Goal: Task Accomplishment & Management: Use online tool/utility

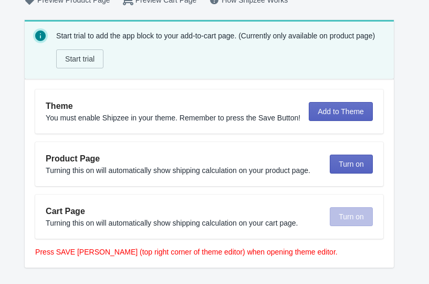
scroll to position [52, 0]
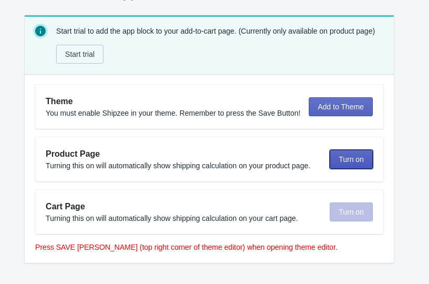
click at [346, 162] on span "Turn on" at bounding box center [351, 159] width 25 height 8
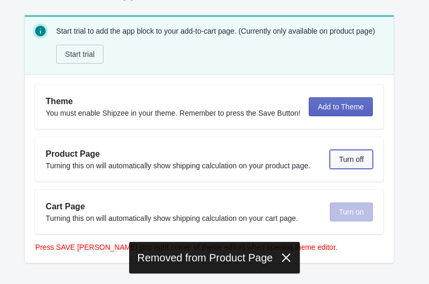
click at [347, 162] on span "Turn off" at bounding box center [351, 159] width 25 height 8
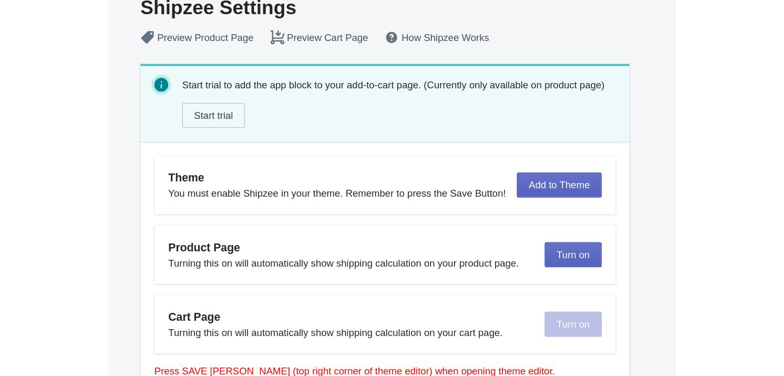
scroll to position [4, 0]
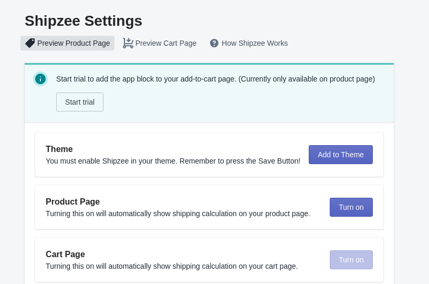
click at [80, 44] on button "Preview Product Page" at bounding box center [67, 43] width 98 height 19
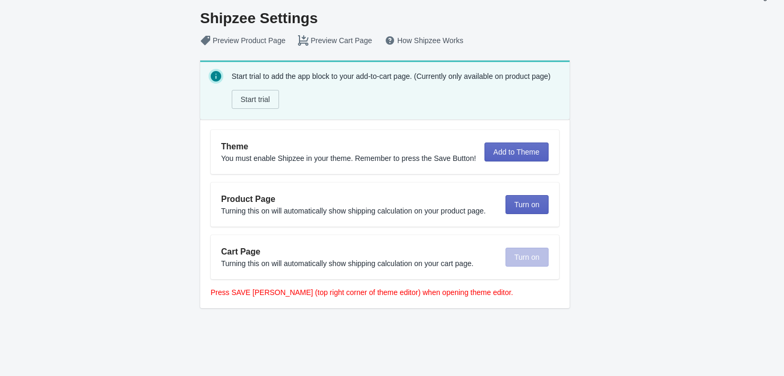
scroll to position [0, 0]
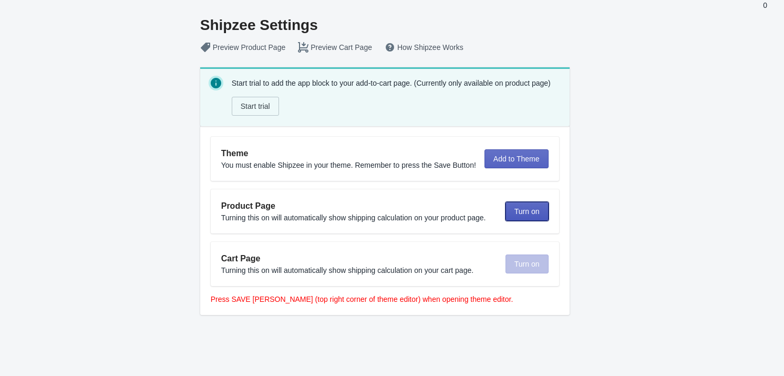
click at [429, 214] on span "Turn on" at bounding box center [526, 211] width 25 height 8
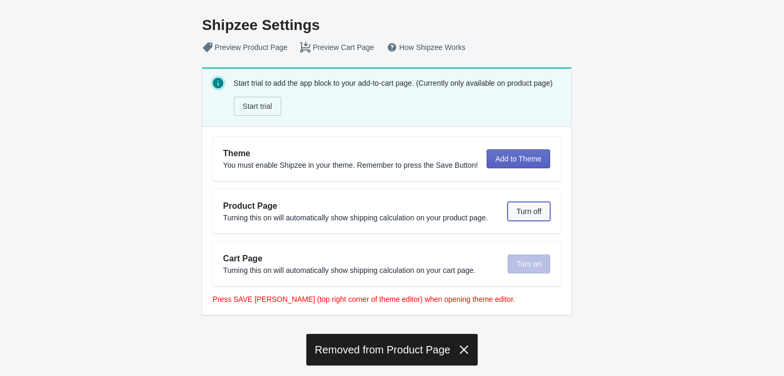
click at [429, 215] on span "Turn off" at bounding box center [529, 211] width 25 height 8
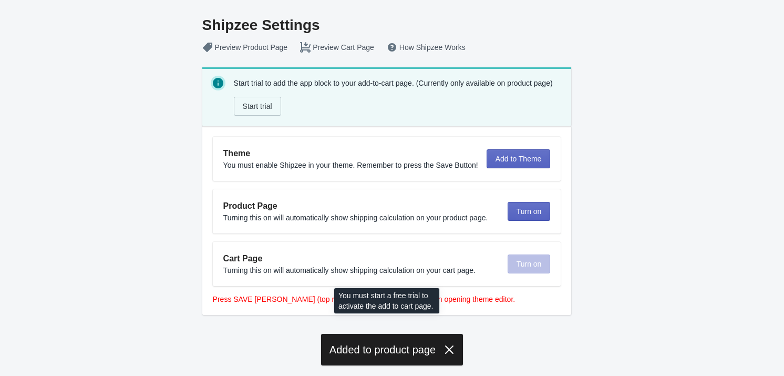
click at [429, 263] on div "Turn on" at bounding box center [529, 263] width 43 height 19
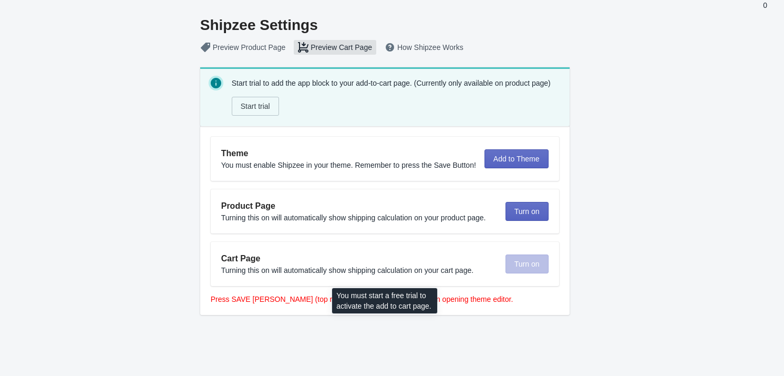
click at [338, 48] on button "Preview Cart Page" at bounding box center [335, 47] width 87 height 19
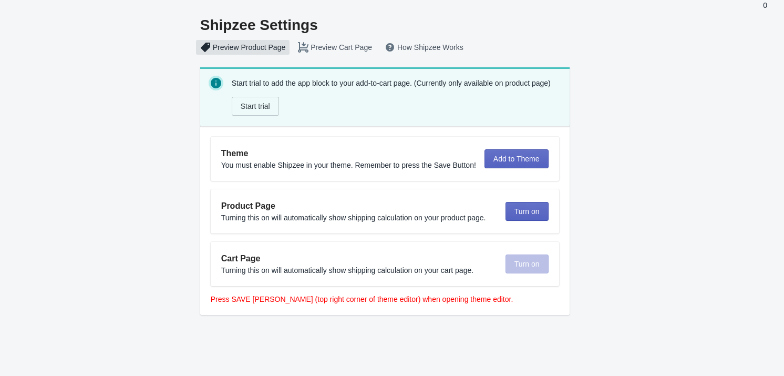
click at [260, 47] on button "Preview Product Page" at bounding box center [243, 47] width 98 height 19
click at [429, 126] on div "Shipzee Settings Preview Product Page Preview Cart Page How Shipzee Works Start…" at bounding box center [386, 162] width 761 height 325
click at [429, 157] on span "Add to Theme" at bounding box center [516, 158] width 46 height 8
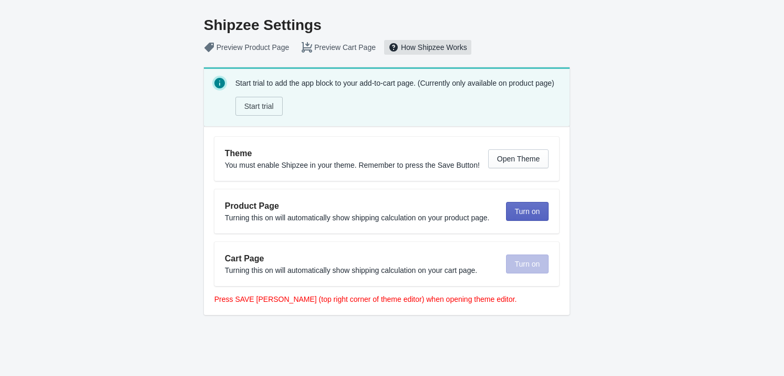
click at [432, 48] on button "How Shipzee Works" at bounding box center [427, 47] width 91 height 19
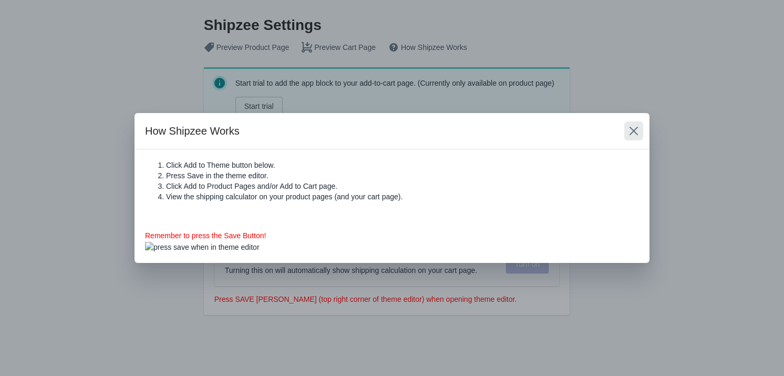
click at [636, 131] on icon "Close" at bounding box center [633, 131] width 11 height 11
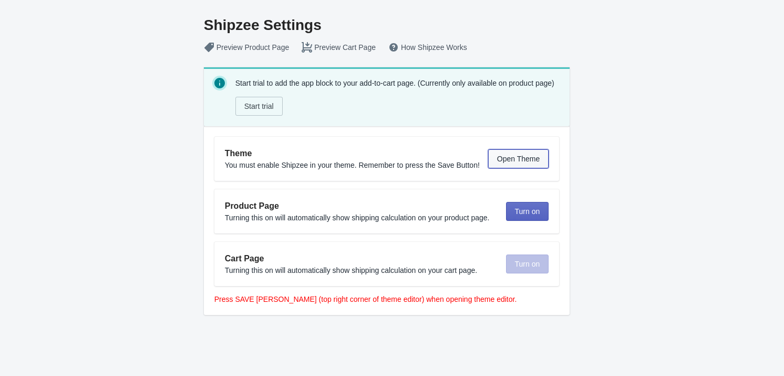
click at [515, 159] on span "Open Theme" at bounding box center [518, 158] width 43 height 8
